Goal: Transaction & Acquisition: Download file/media

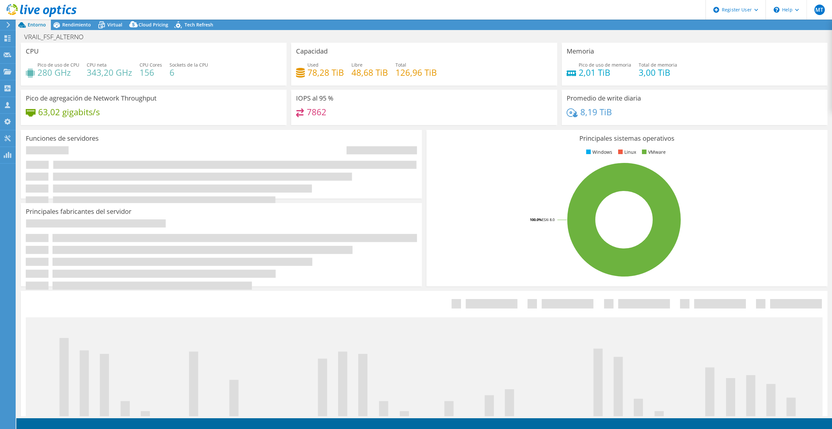
select select "USD"
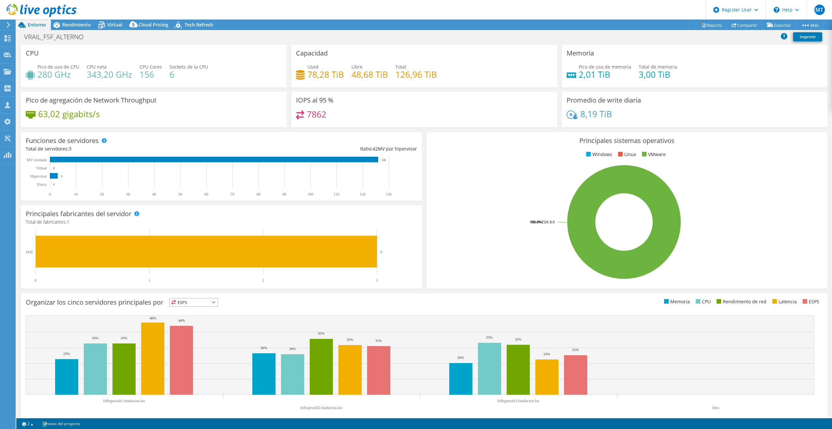
click at [291, 309] on div "Organizar los cinco servidores principales por ESPS ESPS CPU" at bounding box center [424, 356] width 807 height 127
click at [481, 208] on rect at bounding box center [623, 222] width 385 height 114
click at [189, 303] on span "ESPS" at bounding box center [194, 302] width 48 height 8
click at [258, 307] on div "Organizar los cinco servidores principales por ESPS ESPS" at bounding box center [225, 303] width 399 height 11
click at [6, 71] on use at bounding box center [8, 71] width 8 height 6
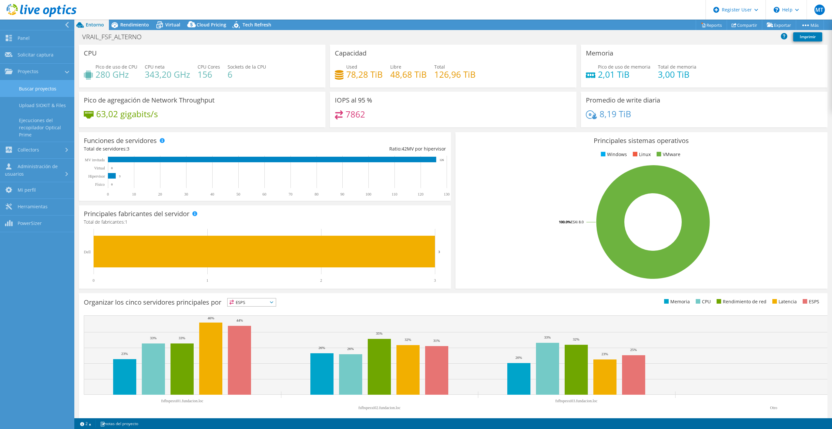
click at [38, 92] on link "Buscar proyectos" at bounding box center [37, 88] width 74 height 17
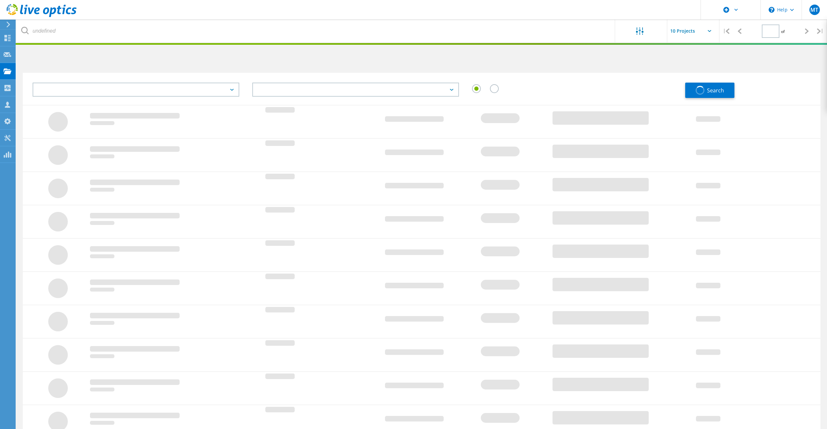
type input "1"
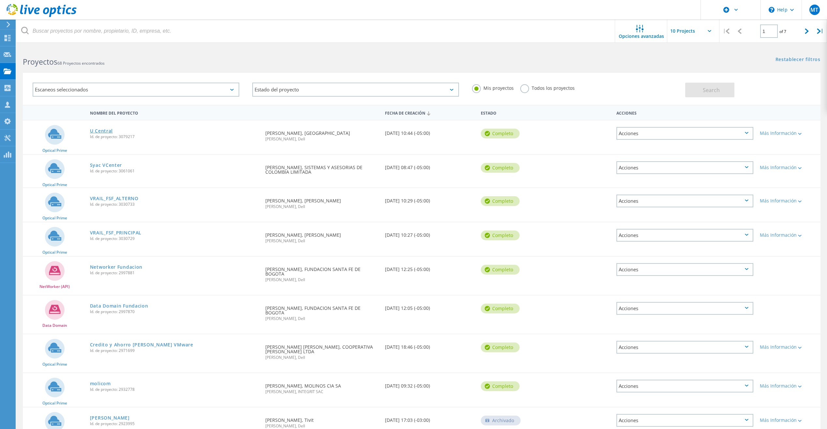
click at [110, 131] on link "U Central" at bounding box center [101, 130] width 23 height 5
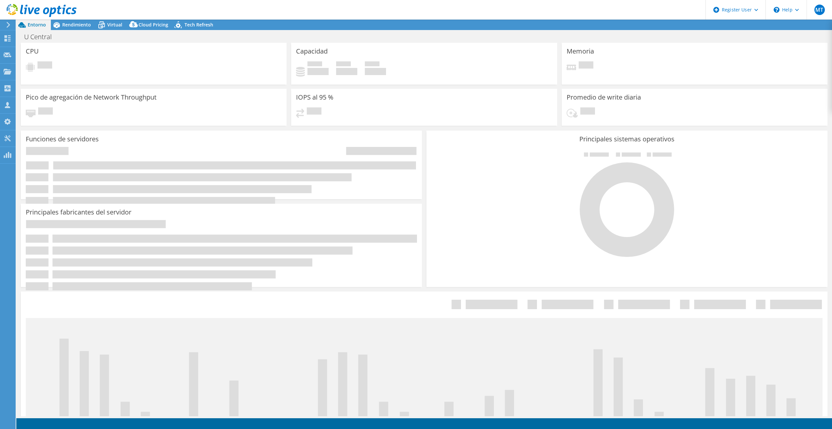
select select "USD"
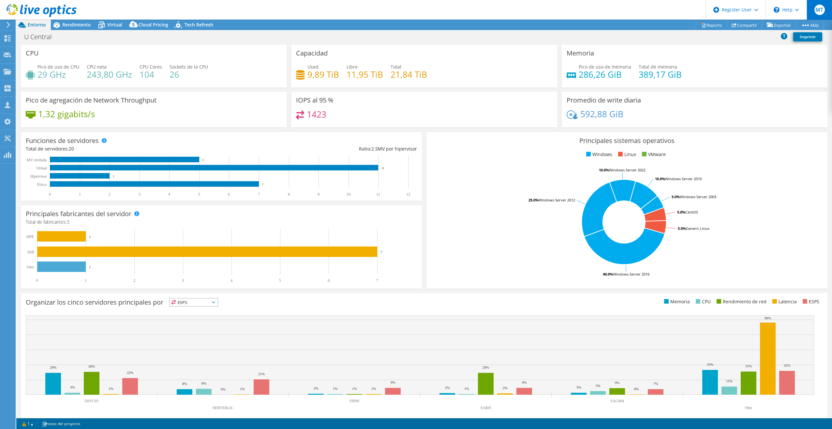
click at [814, 8] on div "MT" at bounding box center [819, 10] width 25 height 20
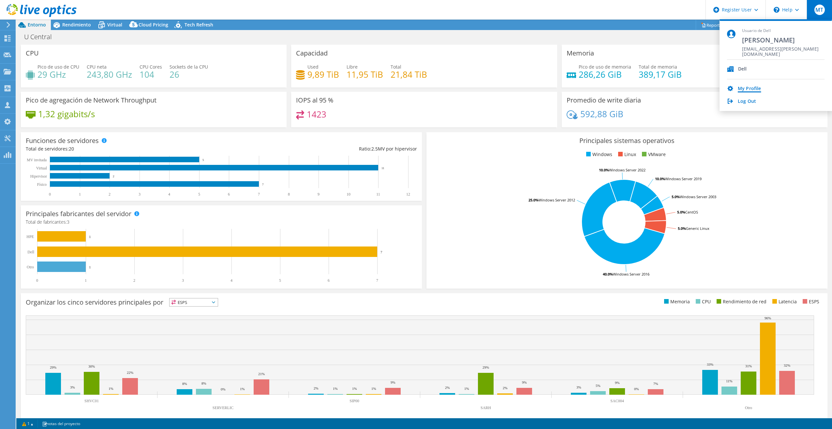
click at [743, 90] on link "My Profile" at bounding box center [749, 89] width 23 height 6
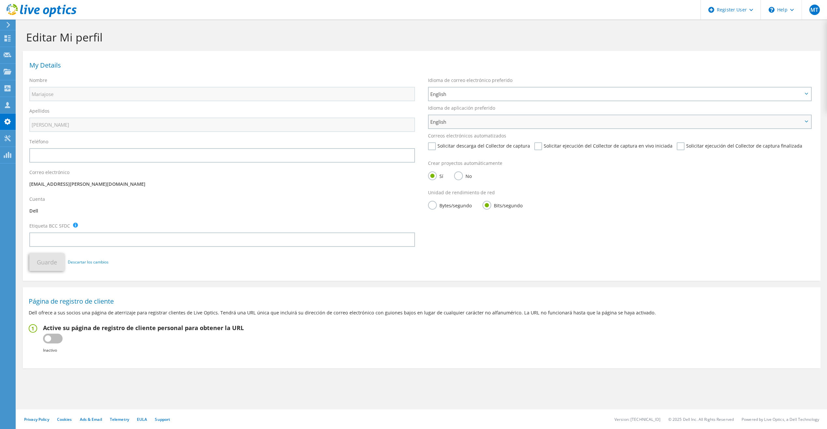
click at [443, 121] on span "English" at bounding box center [617, 122] width 372 height 8
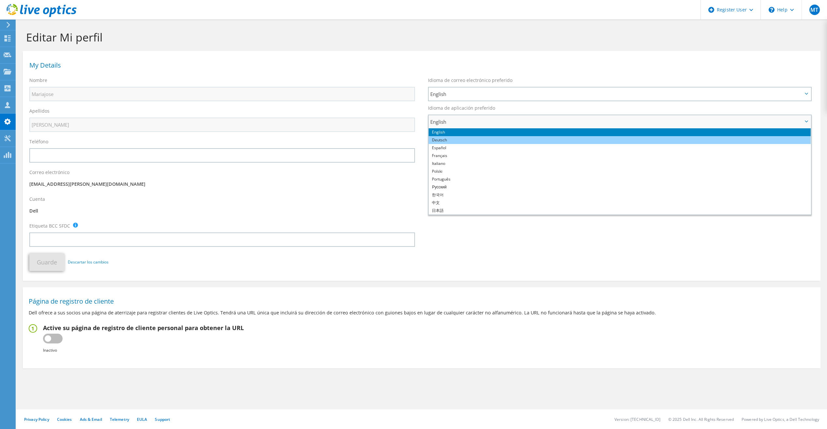
click at [447, 144] on li "Español" at bounding box center [620, 148] width 382 height 8
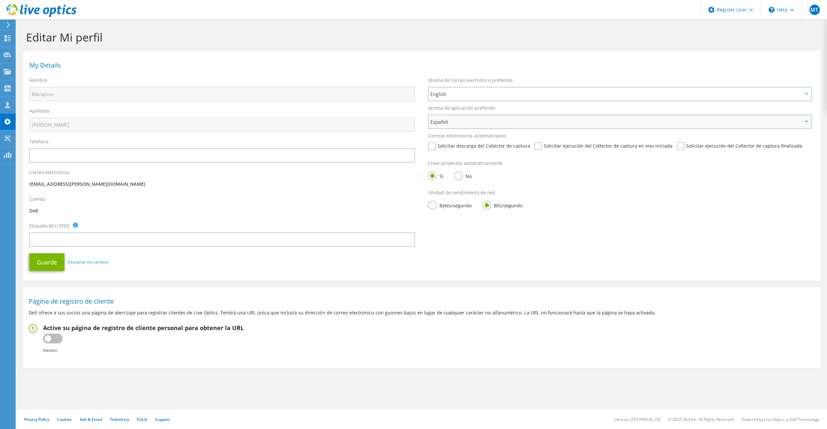
click at [447, 124] on span "Español" at bounding box center [617, 122] width 372 height 8
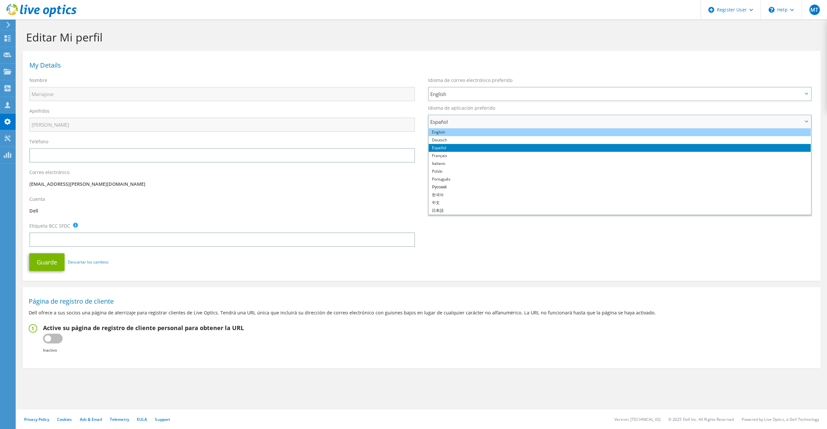
click at [448, 134] on li "English" at bounding box center [620, 132] width 382 height 8
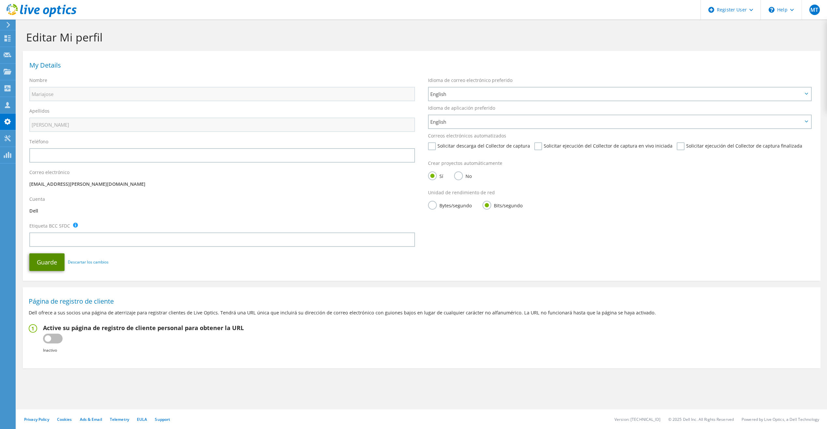
click at [45, 269] on button "Guarde" at bounding box center [46, 262] width 35 height 18
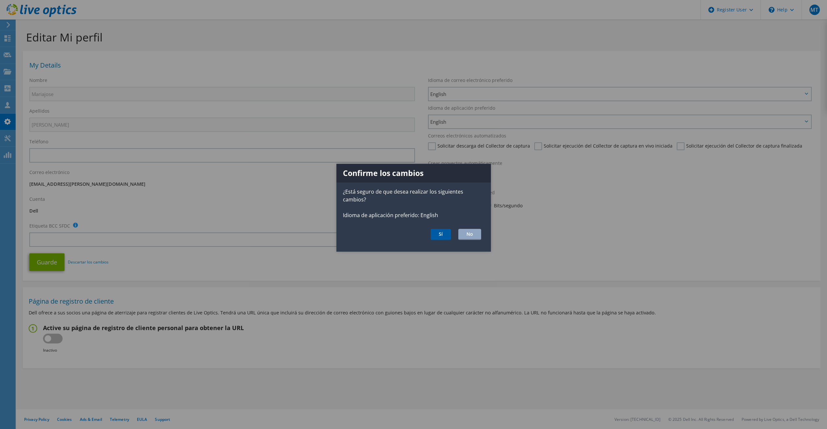
click at [443, 235] on button "Sí" at bounding box center [441, 234] width 20 height 11
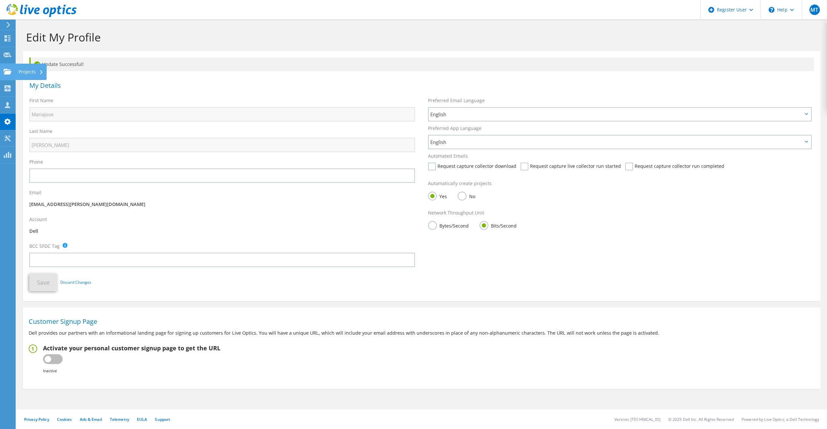
click at [6, 74] on use at bounding box center [8, 71] width 8 height 6
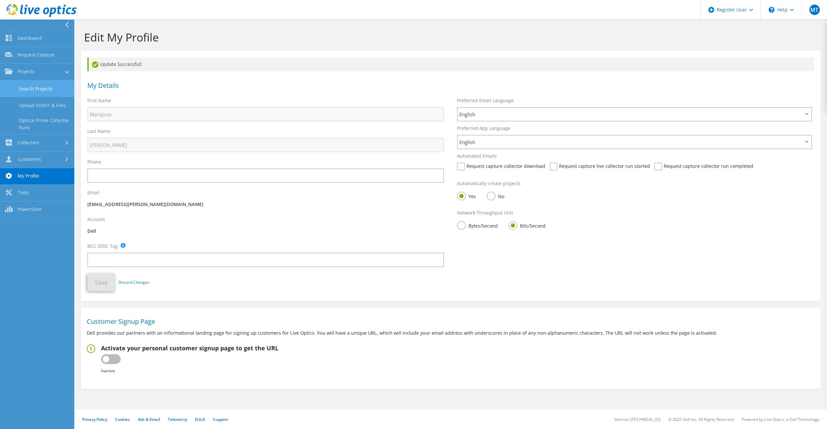
click at [42, 88] on link "Search Projects" at bounding box center [37, 88] width 74 height 17
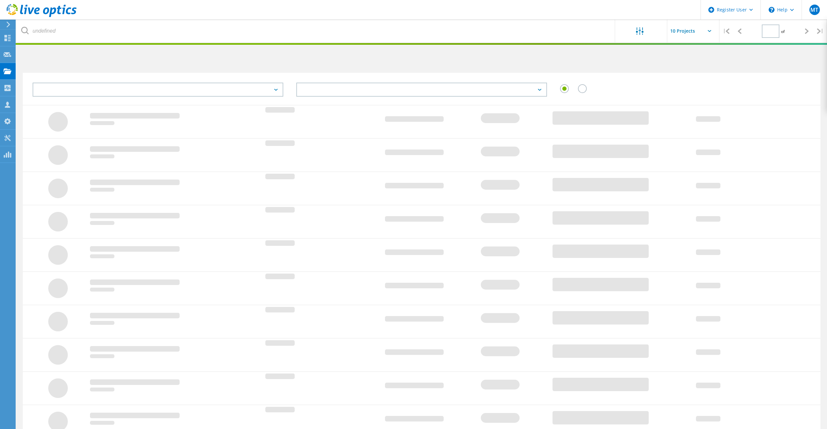
type input "1"
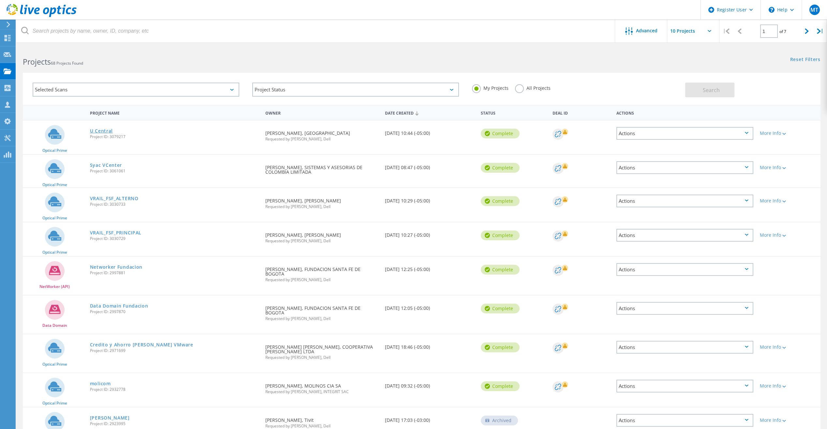
click at [98, 133] on link "U Central" at bounding box center [101, 130] width 23 height 5
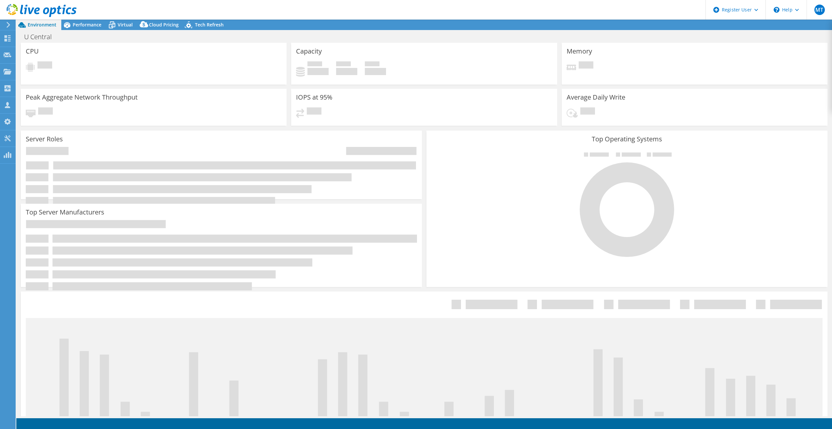
select select "USD"
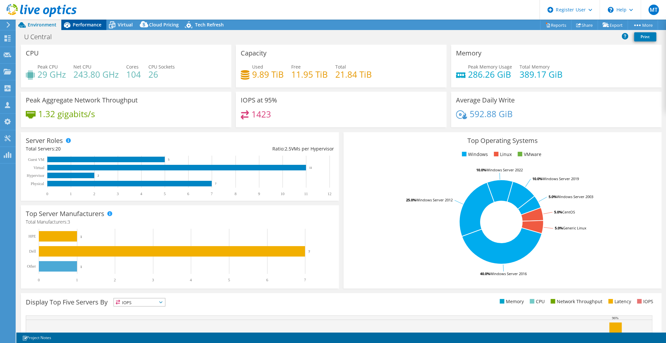
click at [82, 22] on span "Performance" at bounding box center [87, 25] width 29 height 6
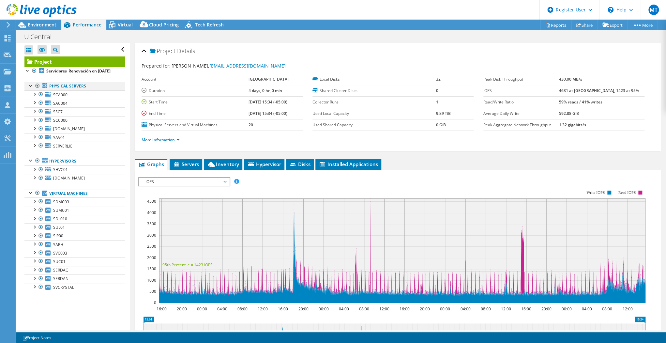
click at [37, 90] on div at bounding box center [37, 86] width 7 height 8
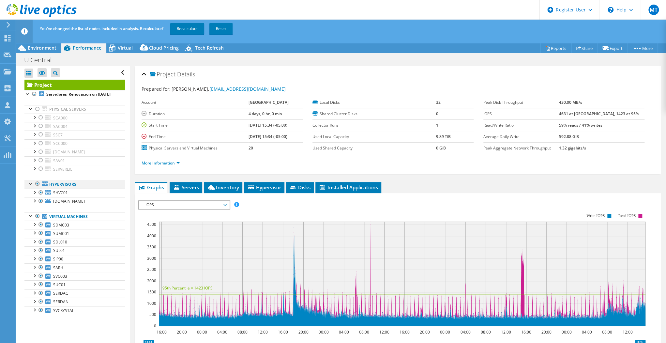
click at [37, 188] on div at bounding box center [37, 184] width 7 height 8
click at [188, 32] on link "Recalculate" at bounding box center [187, 29] width 34 height 12
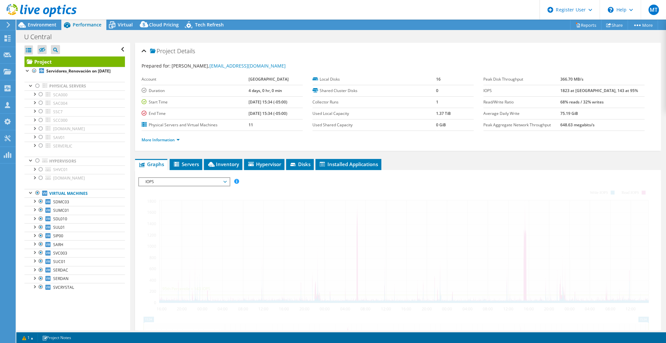
radio input "false"
radio input "true"
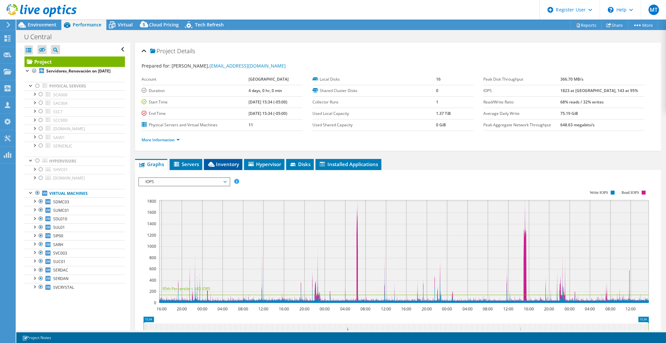
click at [217, 163] on span "Inventory" at bounding box center [223, 164] width 32 height 7
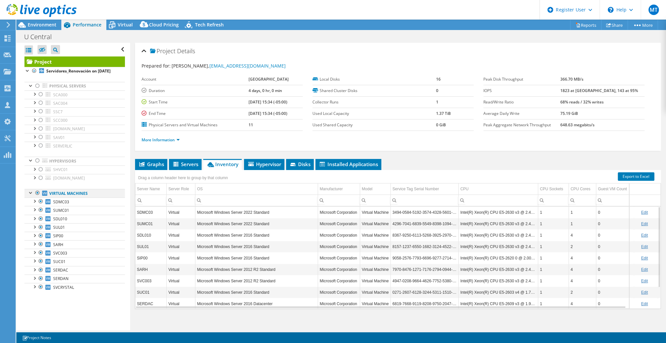
click at [38, 197] on div at bounding box center [37, 193] width 7 height 8
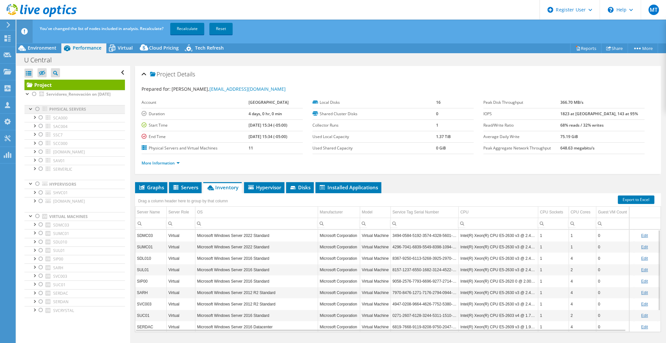
click at [37, 113] on div at bounding box center [37, 109] width 7 height 8
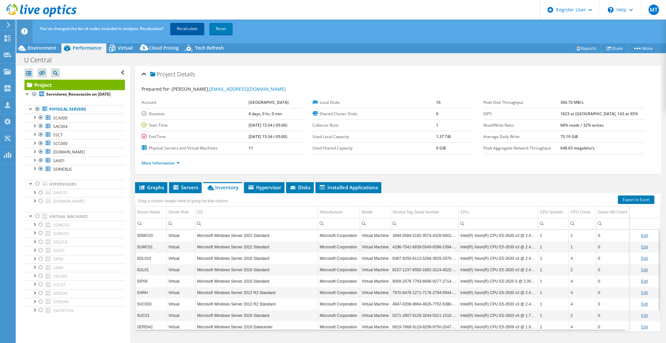
click at [201, 26] on link "Recalculate" at bounding box center [187, 29] width 34 height 12
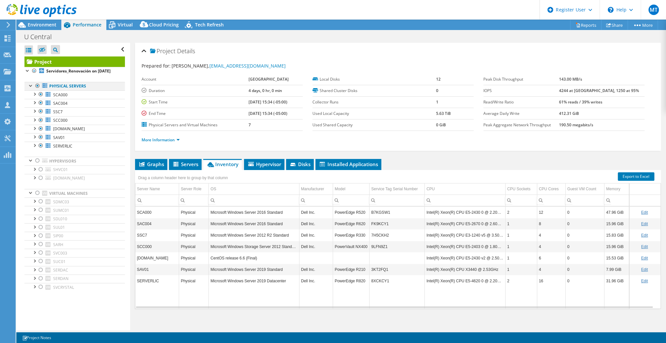
drag, startPoint x: 36, startPoint y: 91, endPoint x: 38, endPoint y: 95, distance: 4.3
click at [36, 90] on div at bounding box center [37, 86] width 7 height 8
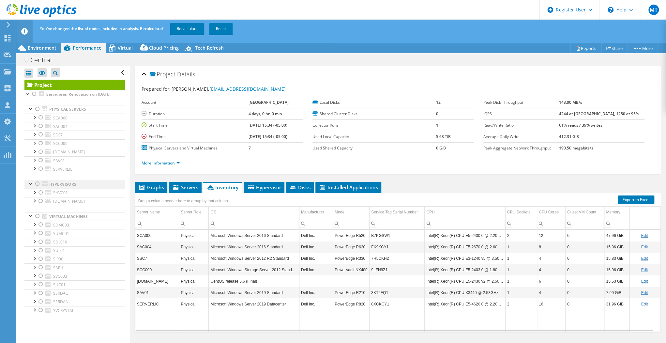
click at [37, 188] on div at bounding box center [37, 184] width 7 height 8
click at [186, 26] on link "Recalculate" at bounding box center [187, 29] width 34 height 12
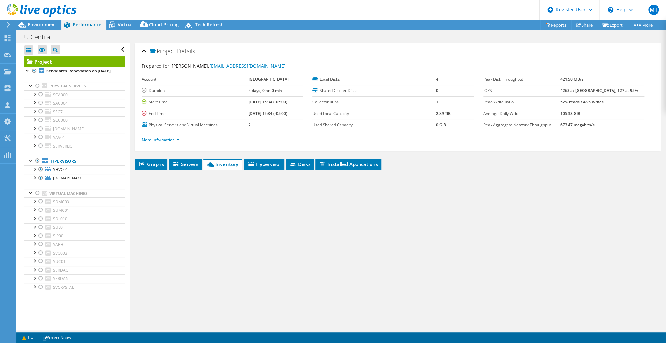
radio input "true"
radio input "false"
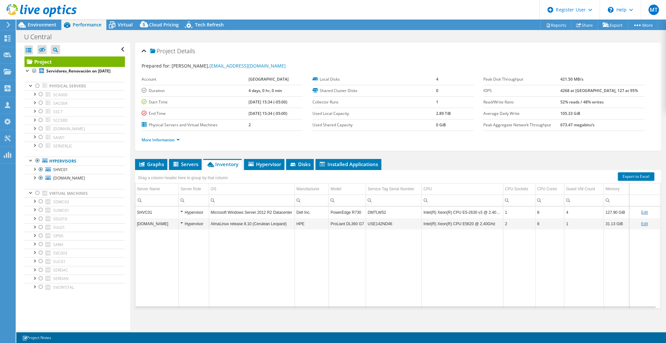
click at [232, 326] on div "Project Details Prepared for: JATNIEL ANAYA, janayaa@ucentral.edu.co Account UN…" at bounding box center [398, 188] width 536 height 291
click at [37, 90] on div at bounding box center [37, 86] width 7 height 8
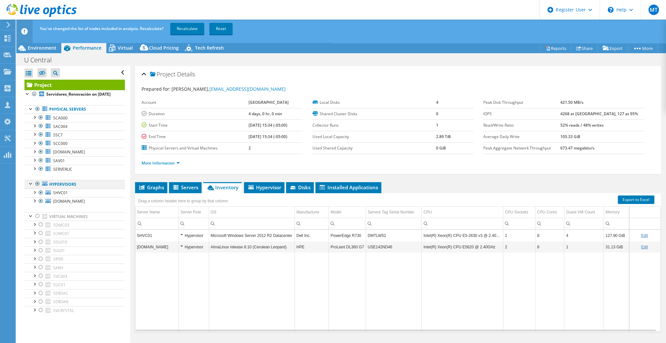
click at [38, 188] on div at bounding box center [37, 184] width 7 height 8
click at [190, 30] on link "Recalculate" at bounding box center [187, 29] width 34 height 12
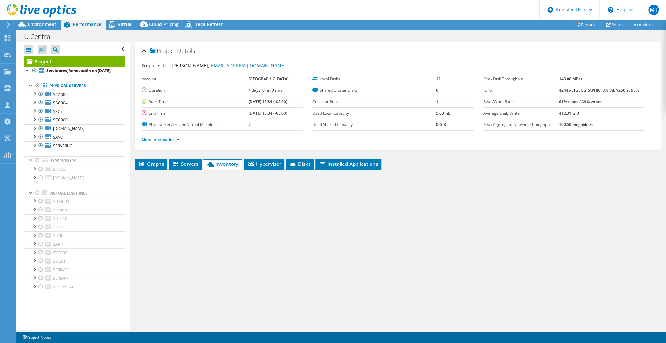
radio input "false"
radio input "true"
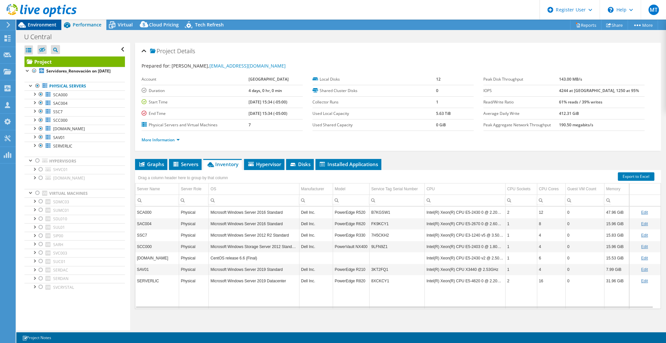
click at [55, 28] on div "Environment" at bounding box center [38, 25] width 45 height 10
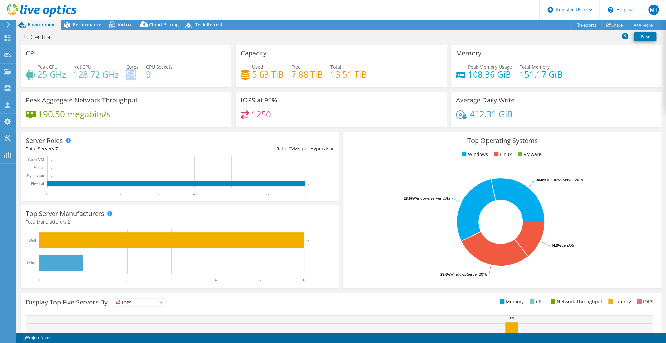
drag, startPoint x: 136, startPoint y: 76, endPoint x: 126, endPoint y: 75, distance: 10.2
click at [126, 75] on h4 "54" at bounding box center [132, 74] width 12 height 7
click at [376, 191] on rect at bounding box center [500, 222] width 305 height 114
click at [190, 128] on div "Peak Aggregate Network Throughput 190.50 megabits/s" at bounding box center [126, 112] width 215 height 40
drag, startPoint x: 331, startPoint y: 76, endPoint x: 366, endPoint y: 77, distance: 34.6
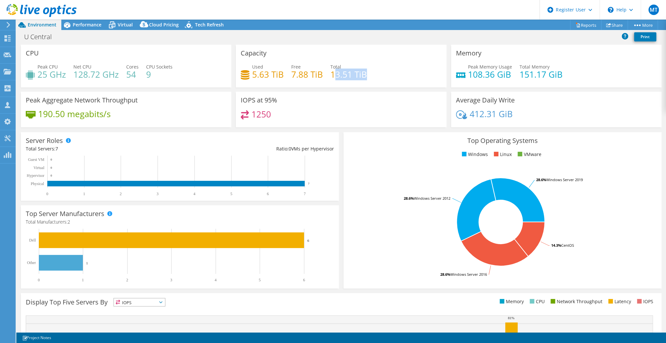
click at [366, 77] on div "Used 5.63 TiB Free 7.88 TiB Total 13.51 TiB" at bounding box center [341, 73] width 201 height 21
drag, startPoint x: 283, startPoint y: 73, endPoint x: 252, endPoint y: 75, distance: 30.7
click at [252, 75] on div "Used 5.63 TiB Free 7.88 TiB Total 13.51 TiB" at bounding box center [341, 73] width 201 height 21
click at [266, 82] on div "Used 5.63 TiB Free 7.88 TiB Total 13.51 TiB" at bounding box center [341, 73] width 201 height 21
click at [74, 24] on span "Performance" at bounding box center [87, 25] width 29 height 6
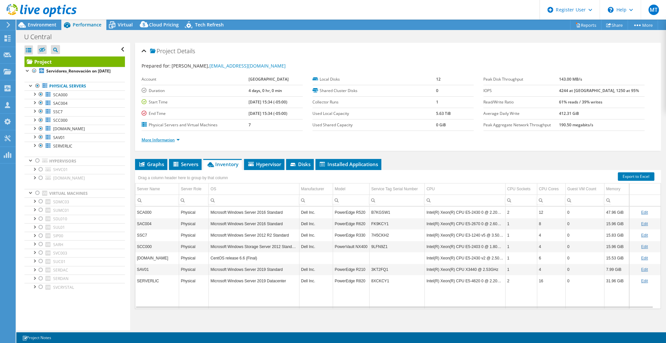
click at [173, 137] on link "More Information" at bounding box center [161, 140] width 38 height 6
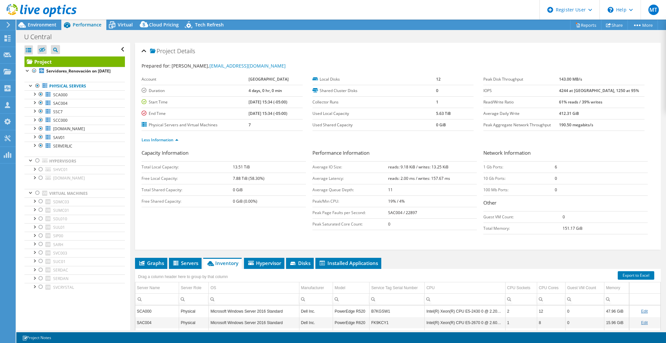
select select "USD"
drag, startPoint x: 407, startPoint y: 167, endPoint x: 399, endPoint y: 166, distance: 8.2
click at [399, 166] on b "reads: 9.18 KiB / writes: 13.25 KiB" at bounding box center [418, 167] width 60 height 6
click at [38, 90] on div at bounding box center [37, 86] width 7 height 8
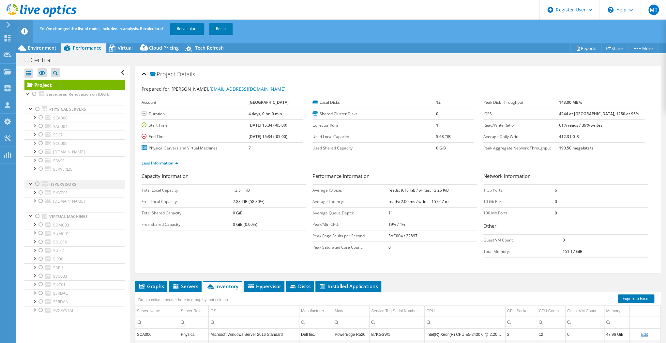
click at [38, 188] on div at bounding box center [37, 184] width 7 height 8
click at [187, 27] on link "Recalculate" at bounding box center [187, 29] width 34 height 12
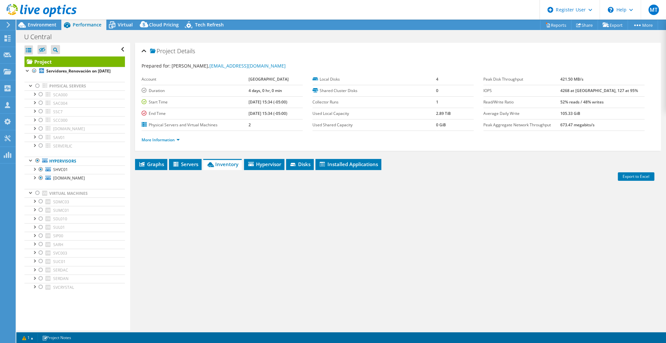
click at [123, 22] on span "Virtual" at bounding box center [125, 25] width 15 height 6
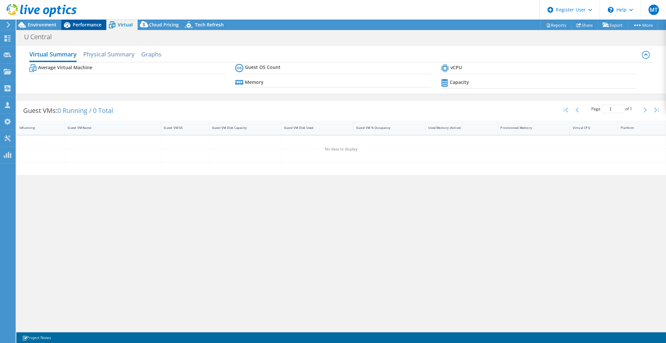
click at [94, 25] on span "Performance" at bounding box center [87, 25] width 29 height 6
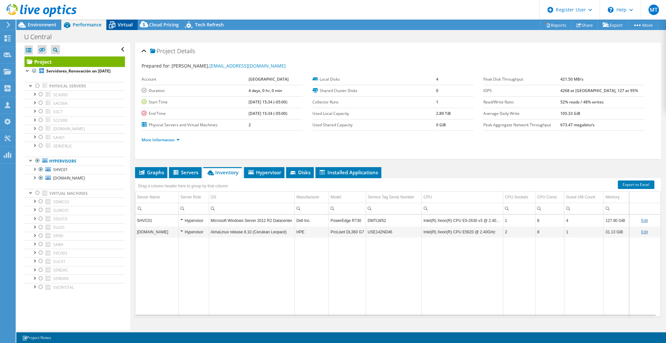
click at [122, 25] on span "Virtual" at bounding box center [125, 25] width 15 height 6
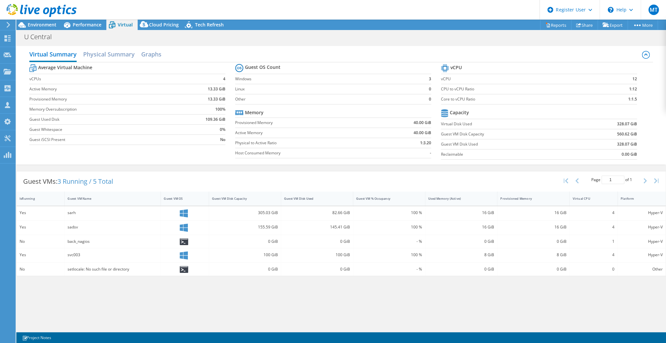
click at [373, 136] on td "Active Memory" at bounding box center [307, 133] width 144 height 10
drag, startPoint x: 631, startPoint y: 78, endPoint x: 637, endPoint y: 78, distance: 5.5
click at [637, 78] on section "vCPU vCPU 12 CPU to vCPU Ratio 1:12 Core to vCPU Ratio 1:1.5 Capacity Virtual D…" at bounding box center [544, 113] width 206 height 100
drag, startPoint x: 637, startPoint y: 78, endPoint x: 642, endPoint y: 97, distance: 19.6
click at [642, 97] on section "vCPU vCPU 12 CPU to vCPU Ratio 1:12 Core to vCPU Ratio 1:1.5 Capacity Virtual D…" at bounding box center [544, 113] width 206 height 100
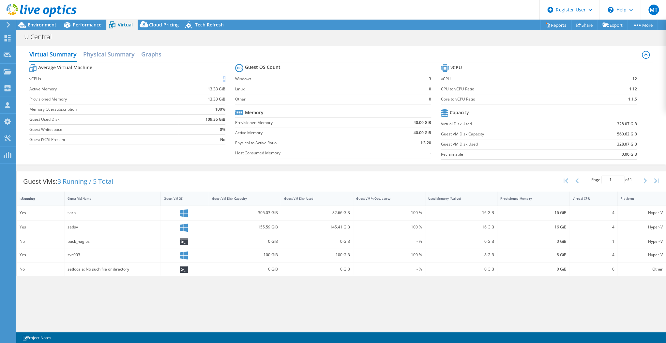
drag, startPoint x: 214, startPoint y: 78, endPoint x: 225, endPoint y: 80, distance: 10.9
click at [225, 80] on td "4" at bounding box center [201, 79] width 47 height 10
click at [559, 25] on link "Reports" at bounding box center [555, 25] width 31 height 10
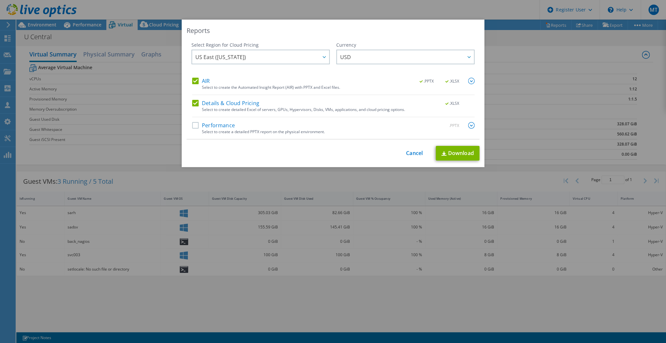
click at [194, 104] on label "Details & Cloud Pricing" at bounding box center [225, 103] width 67 height 7
click at [0, 0] on input "Details & Cloud Pricing" at bounding box center [0, 0] width 0 height 0
click at [457, 156] on link "Download" at bounding box center [458, 153] width 44 height 15
click at [500, 41] on div "Reports Select Region for Cloud Pricing Asia Pacific ([GEOGRAPHIC_DATA]) [GEOGR…" at bounding box center [333, 172] width 666 height 304
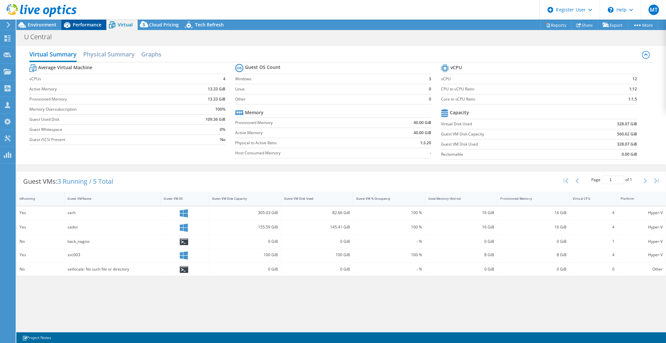
click at [89, 23] on span "Performance" at bounding box center [87, 25] width 29 height 6
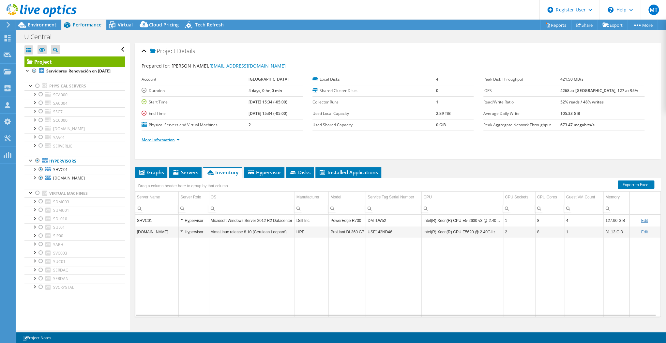
click at [161, 137] on link "More Information" at bounding box center [161, 140] width 38 height 6
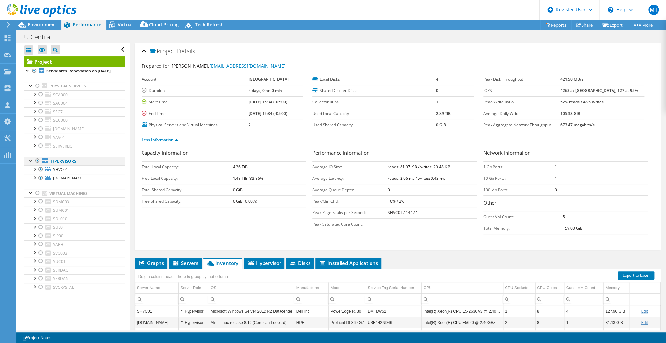
click at [38, 164] on div at bounding box center [37, 161] width 7 height 8
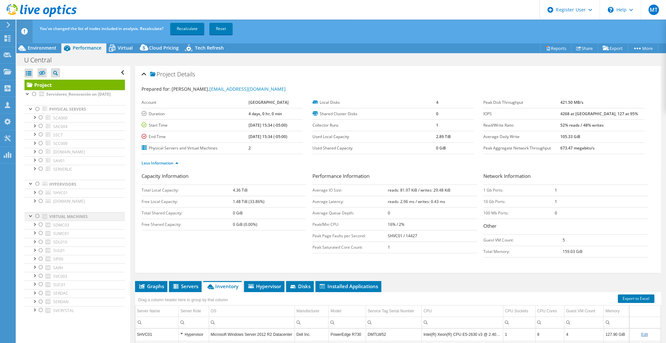
click at [38, 220] on div at bounding box center [37, 216] width 7 height 8
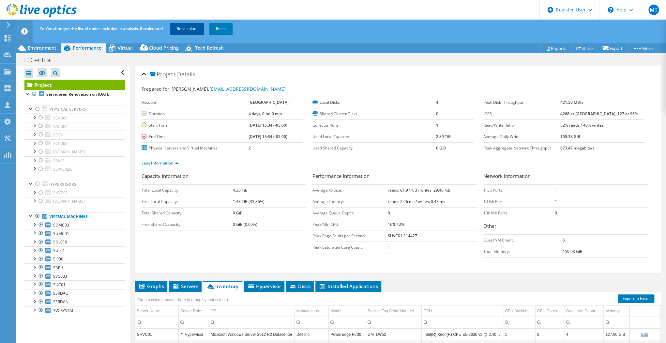
click at [189, 32] on link "Recalculate" at bounding box center [187, 29] width 34 height 12
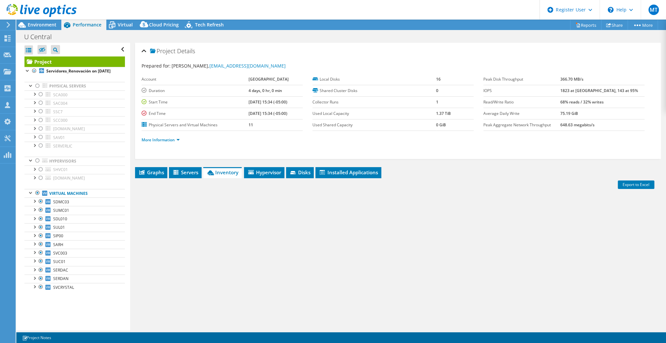
click at [206, 155] on div at bounding box center [398, 153] width 513 height 8
click at [221, 172] on span "Inventory" at bounding box center [222, 172] width 32 height 7
click at [187, 171] on span "Servers" at bounding box center [185, 172] width 26 height 7
click at [227, 172] on span "Inventory" at bounding box center [223, 172] width 32 height 7
click at [156, 170] on span "Graphs" at bounding box center [151, 172] width 26 height 7
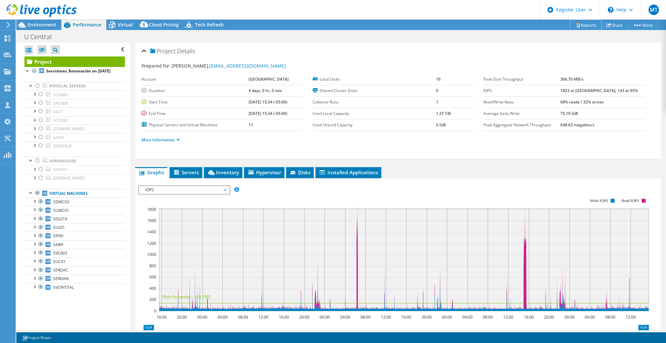
drag, startPoint x: 582, startPoint y: 23, endPoint x: 578, endPoint y: 25, distance: 4.2
click at [582, 23] on link "Reports" at bounding box center [585, 25] width 31 height 10
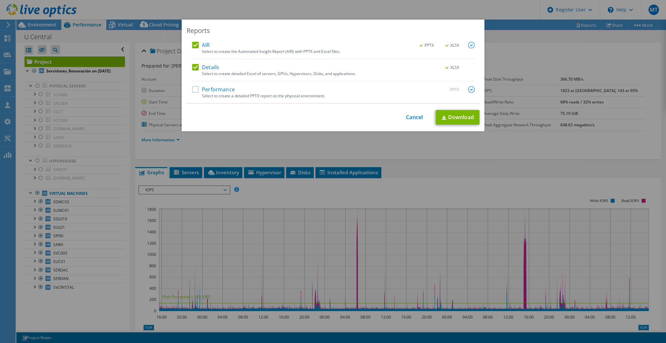
click at [196, 68] on label "Details" at bounding box center [205, 67] width 27 height 7
click at [0, 0] on input "Details" at bounding box center [0, 0] width 0 height 0
click at [459, 118] on link "Download" at bounding box center [458, 117] width 44 height 15
click at [445, 159] on div "Reports AIR .PPTX .XLSX Select to create the Automated Insight Report (AIR) wit…" at bounding box center [333, 172] width 666 height 304
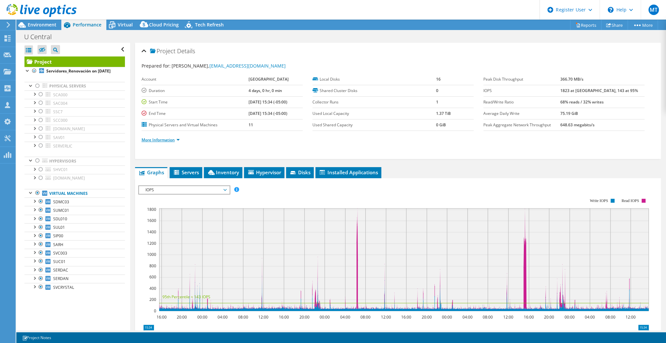
click at [171, 138] on link "More Information" at bounding box center [161, 140] width 38 height 6
